Goal: Task Accomplishment & Management: Complete application form

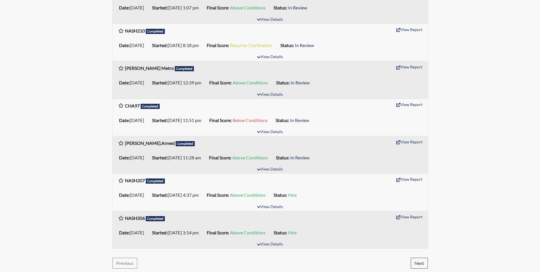
scroll to position [797, 0]
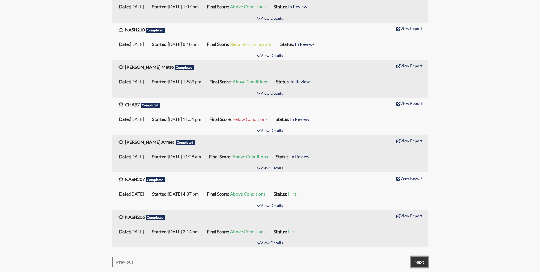
click at [420, 262] on button "Next" at bounding box center [419, 261] width 17 height 11
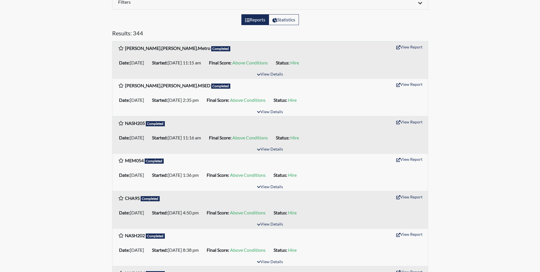
scroll to position [0, 0]
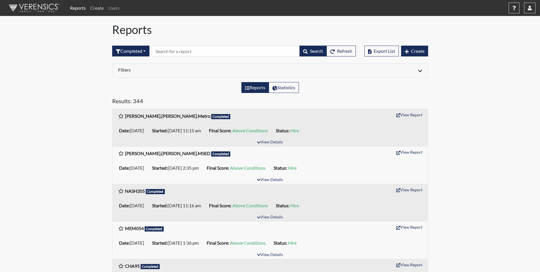
click at [96, 6] on link "Create" at bounding box center [97, 7] width 18 height 11
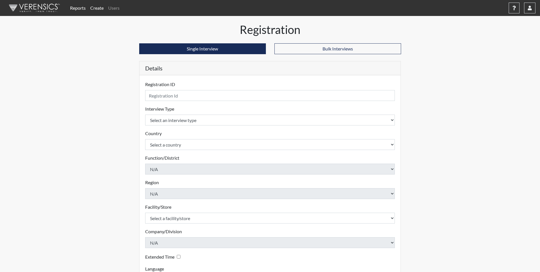
click at [500, 92] on div "Reports Create Users Help Center × Verensics Best Practices How to successfully…" at bounding box center [270, 160] width 540 height 320
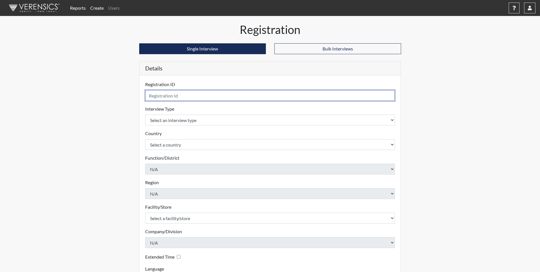
click at [210, 94] on input "text" at bounding box center [270, 95] width 250 height 11
type input "KNOX46"
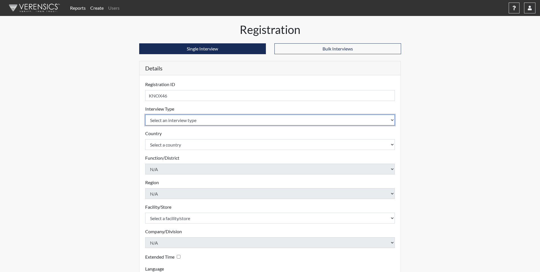
click at [191, 120] on select "Select an interview type Pre-Employment" at bounding box center [270, 119] width 250 height 11
select select "c2470aee-a530-11ea-a930-026c882af335"
click at [145, 114] on select "Select an interview type Pre-Employment" at bounding box center [270, 119] width 250 height 11
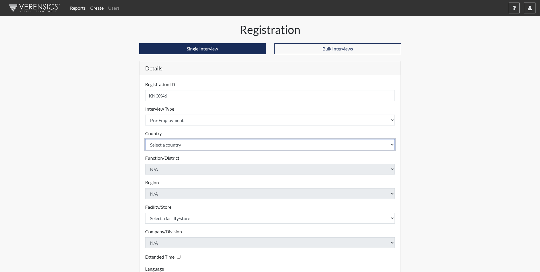
click at [171, 147] on select "Select a country [GEOGRAPHIC_DATA] [GEOGRAPHIC_DATA]" at bounding box center [270, 144] width 250 height 11
select select "united-states-of-[GEOGRAPHIC_DATA]"
click at [145, 139] on select "Select a country [GEOGRAPHIC_DATA] [GEOGRAPHIC_DATA]" at bounding box center [270, 144] width 250 height 11
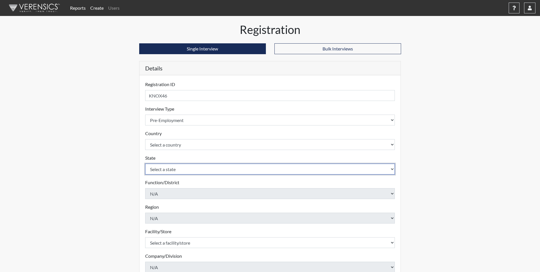
click at [180, 168] on select "Select a state [US_STATE] [US_STATE] [US_STATE] [US_STATE] [US_STATE] [US_STATE…" at bounding box center [270, 168] width 250 height 11
select select "TN"
click at [145, 163] on select "Select a state [US_STATE] [US_STATE] [US_STATE] [US_STATE] [US_STATE] [US_STATE…" at bounding box center [270, 168] width 250 height 11
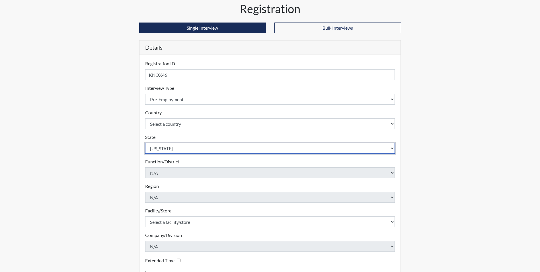
scroll to position [73, 0]
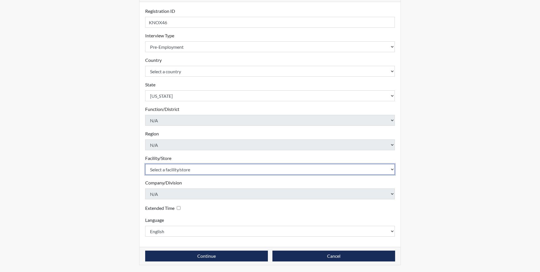
click at [166, 170] on select "Select a facility/store [GEOGRAPHIC_DATA], [US_STATE] [GEOGRAPHIC_DATA], [US_ST…" at bounding box center [270, 169] width 250 height 11
select select "00b6e63c-bbdc-4682-8f1d-c9d65589042b"
click at [145, 164] on select "Select a facility/store [GEOGRAPHIC_DATA], [US_STATE] [GEOGRAPHIC_DATA], [US_ST…" at bounding box center [270, 169] width 250 height 11
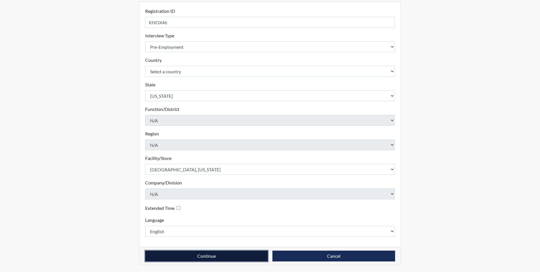
click at [206, 254] on button "Continue" at bounding box center [206, 255] width 123 height 11
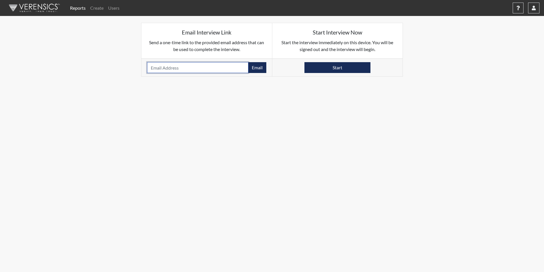
click at [193, 66] on input "email" at bounding box center [197, 67] width 101 height 11
type input "[PERSON_NAME][EMAIL_ADDRESS][PERSON_NAME][DOMAIN_NAME]"
click at [258, 69] on button "Email" at bounding box center [257, 67] width 18 height 11
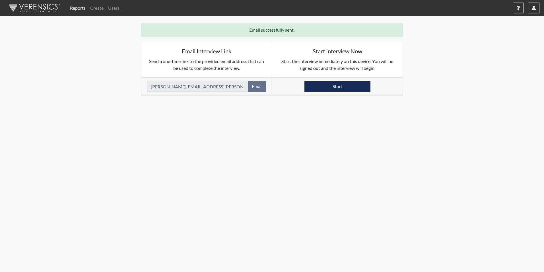
click at [75, 9] on link "Reports" at bounding box center [78, 7] width 20 height 11
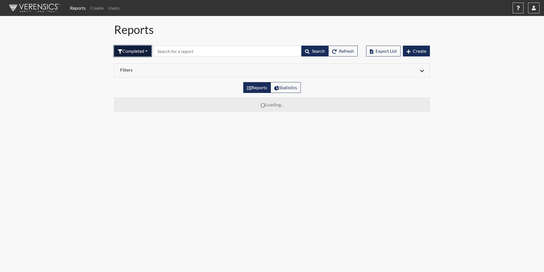
click at [129, 51] on button "Completed" at bounding box center [132, 51] width 37 height 11
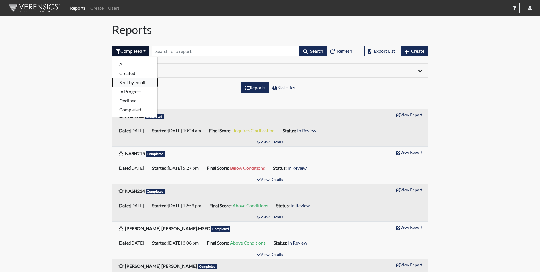
click at [131, 83] on button "Sent by email" at bounding box center [134, 82] width 45 height 9
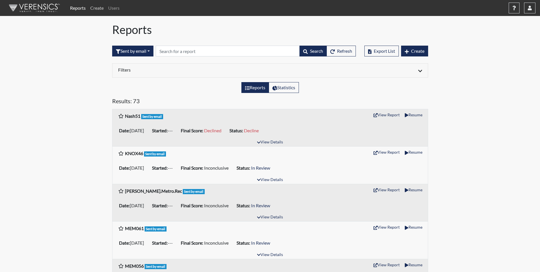
click at [98, 9] on link "Create" at bounding box center [97, 7] width 18 height 11
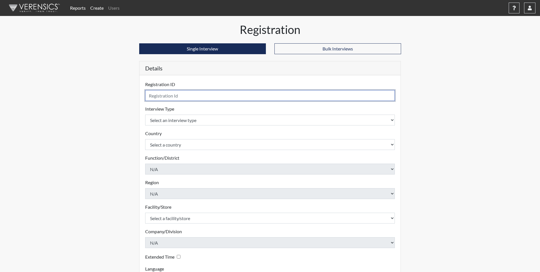
click at [174, 95] on input "text" at bounding box center [270, 95] width 250 height 11
type input "KNOX47"
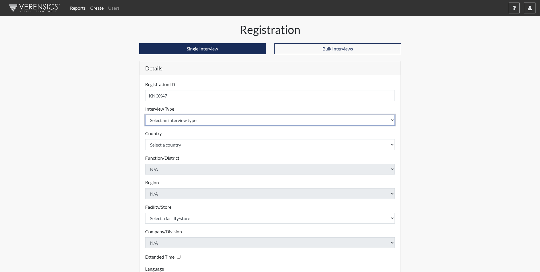
click at [221, 120] on select "Select an interview type Pre-Employment" at bounding box center [270, 119] width 250 height 11
select select "c2470aee-a530-11ea-a930-026c882af335"
click at [145, 114] on select "Select an interview type Pre-Employment" at bounding box center [270, 119] width 250 height 11
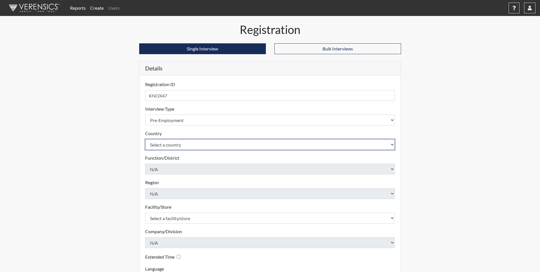
click at [192, 144] on select "Select a country [GEOGRAPHIC_DATA] [GEOGRAPHIC_DATA]" at bounding box center [270, 144] width 250 height 11
select select "united-states-of-[GEOGRAPHIC_DATA]"
click at [145, 139] on select "Select a country [GEOGRAPHIC_DATA] [GEOGRAPHIC_DATA]" at bounding box center [270, 144] width 250 height 11
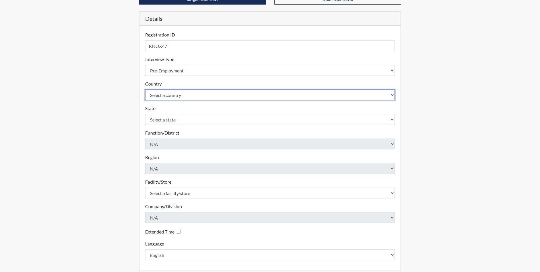
scroll to position [57, 0]
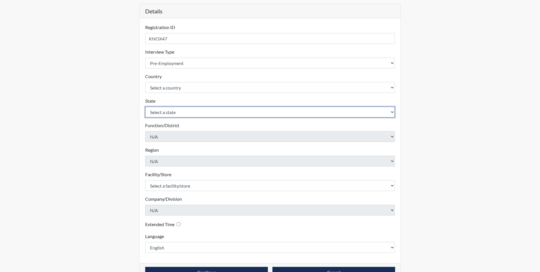
click at [182, 115] on select "Select a state [US_STATE] [US_STATE] [US_STATE] [US_STATE] [US_STATE] [US_STATE…" at bounding box center [270, 111] width 250 height 11
select select "TN"
click at [145, 106] on select "Select a state [US_STATE] [US_STATE] [US_STATE] [US_STATE] [US_STATE] [US_STATE…" at bounding box center [270, 111] width 250 height 11
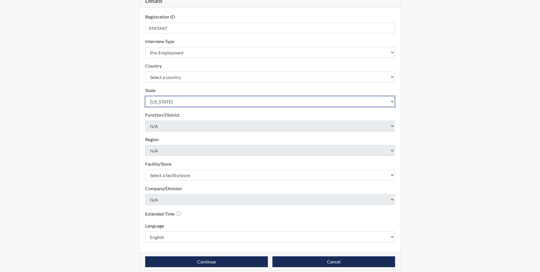
scroll to position [73, 0]
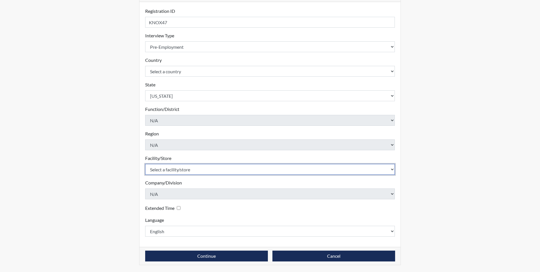
click at [180, 174] on select "Select a facility/store [GEOGRAPHIC_DATA], [US_STATE] [GEOGRAPHIC_DATA], [US_ST…" at bounding box center [270, 169] width 250 height 11
select select "00b6e63c-bbdc-4682-8f1d-c9d65589042b"
click at [145, 164] on select "Select a facility/store [GEOGRAPHIC_DATA], [US_STATE] [GEOGRAPHIC_DATA], [US_ST…" at bounding box center [270, 169] width 250 height 11
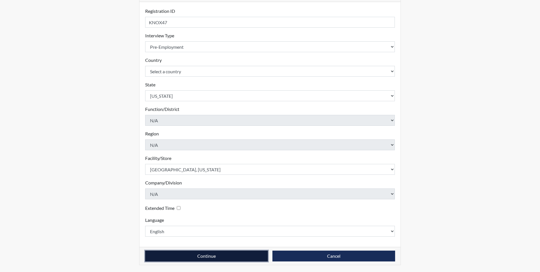
click at [202, 254] on button "Continue" at bounding box center [206, 255] width 123 height 11
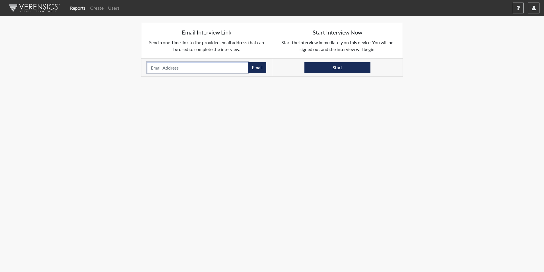
click at [172, 67] on input "email" at bounding box center [197, 67] width 101 height 11
paste input "[PERSON_NAME][EMAIL_ADDRESS][PERSON_NAME][DOMAIN_NAME]"
type input "[PERSON_NAME][EMAIL_ADDRESS][PERSON_NAME][DOMAIN_NAME]"
click at [259, 67] on button "Email" at bounding box center [257, 67] width 18 height 11
